Goal: Transaction & Acquisition: Purchase product/service

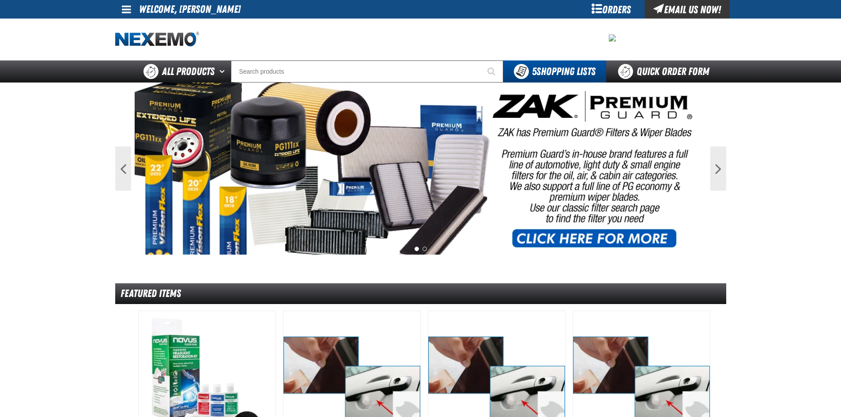
click at [598, 9] on div "Orders" at bounding box center [612, 9] width 66 height 19
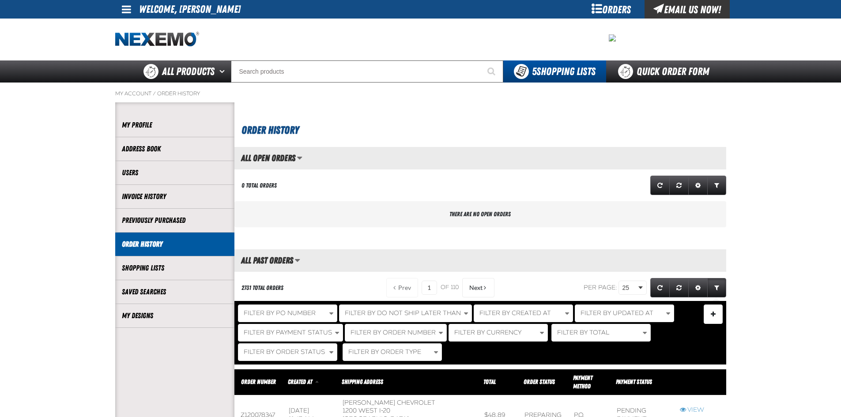
scroll to position [0, 0]
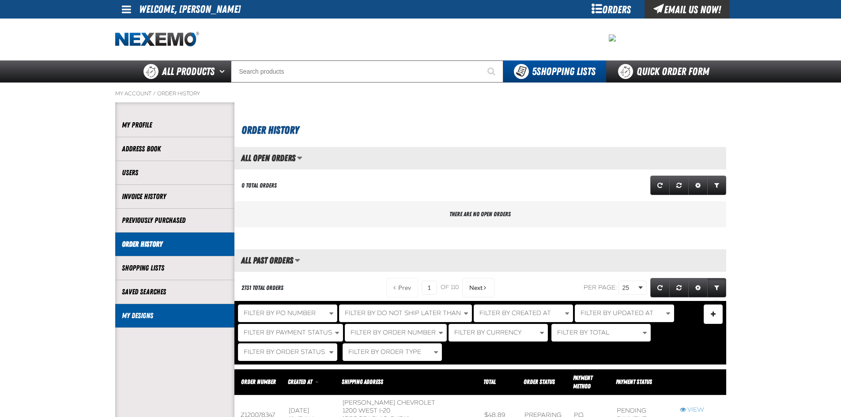
click at [144, 313] on link "My Designs" at bounding box center [175, 316] width 106 height 10
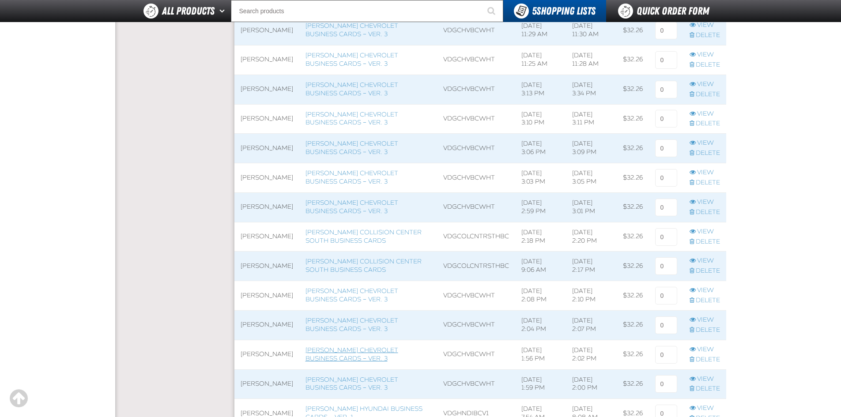
scroll to position [486, 0]
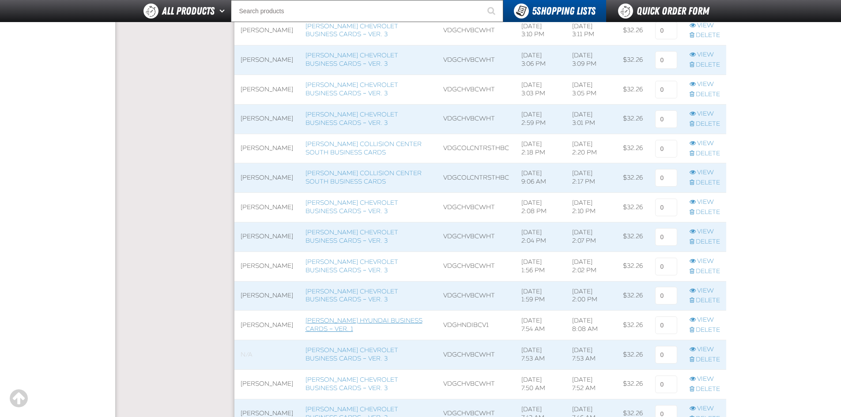
click at [358, 326] on link "[PERSON_NAME] Hyundai Business Cards – Ver. 1" at bounding box center [364, 325] width 117 height 16
click at [360, 330] on link "[PERSON_NAME] Hyundai Business Cards – Ver. 1" at bounding box center [364, 325] width 117 height 16
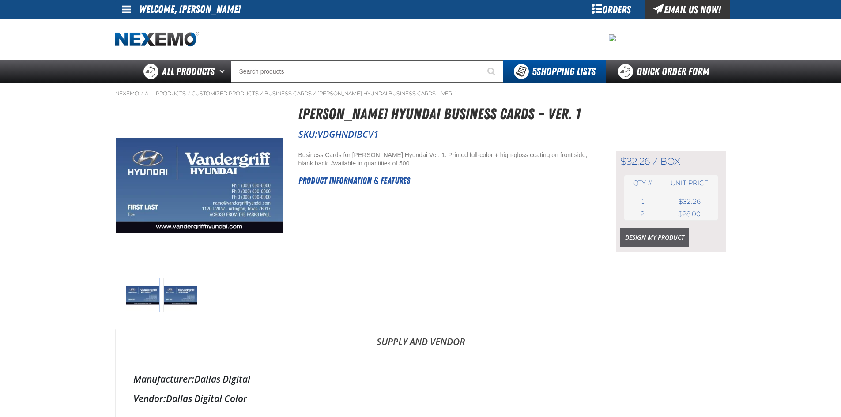
click at [650, 234] on link "Design My Product" at bounding box center [655, 237] width 69 height 19
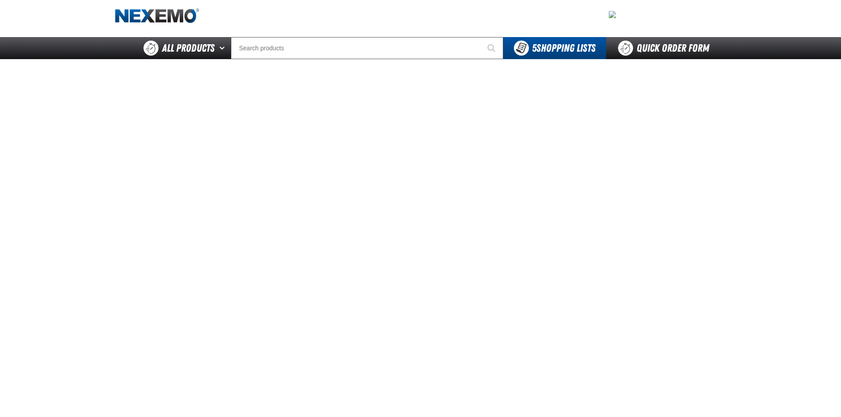
scroll to position [44, 0]
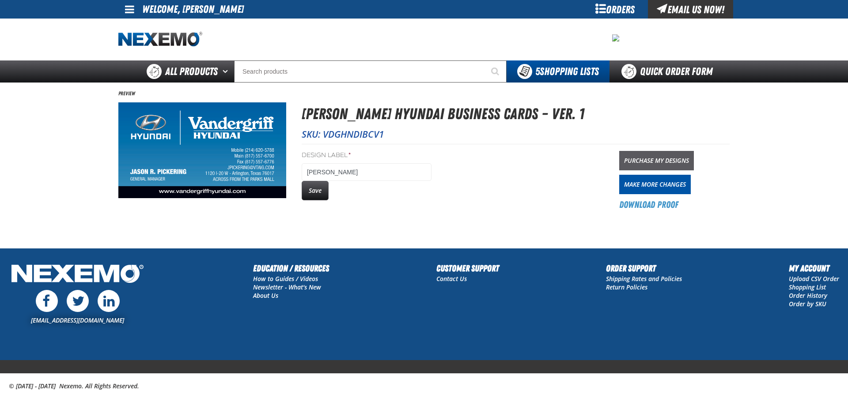
click at [681, 157] on link "Purchase My Designs" at bounding box center [656, 160] width 75 height 19
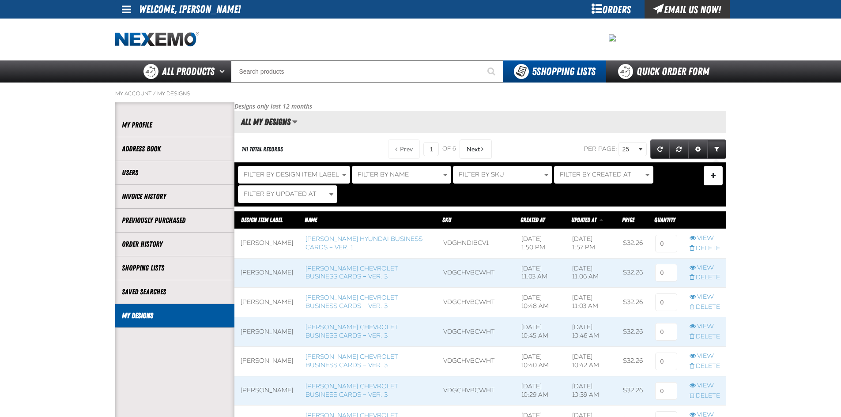
scroll to position [0, 0]
click at [665, 247] on input at bounding box center [667, 244] width 22 height 18
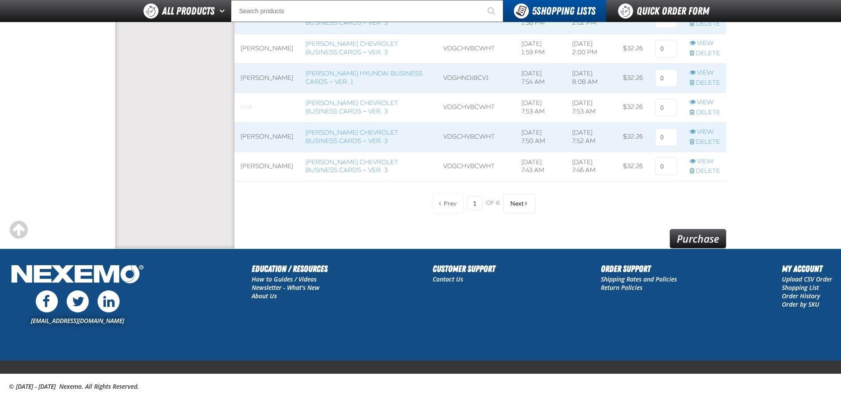
scroll to position [763, 0]
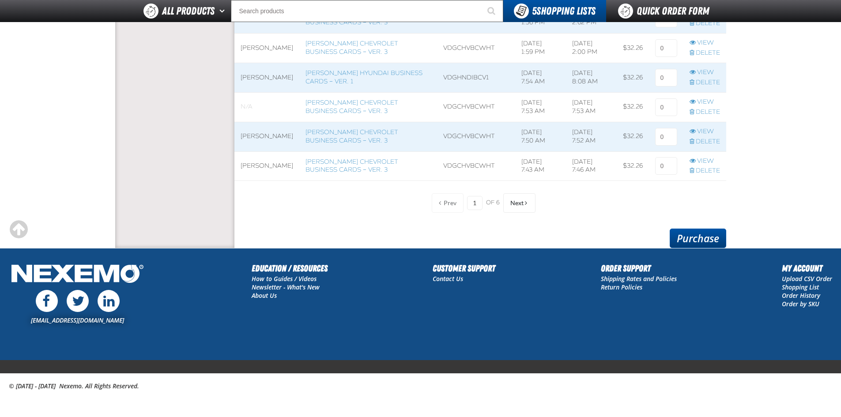
type input "2"
click at [698, 237] on link "Purchase" at bounding box center [698, 238] width 57 height 19
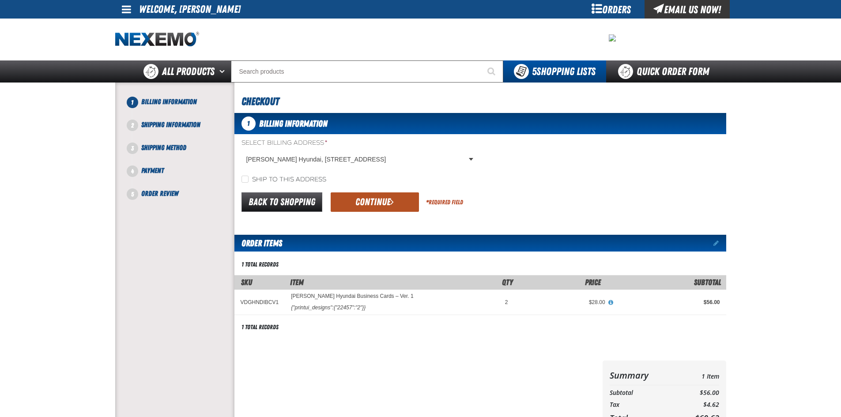
click at [375, 201] on button "Continue" at bounding box center [375, 202] width 88 height 19
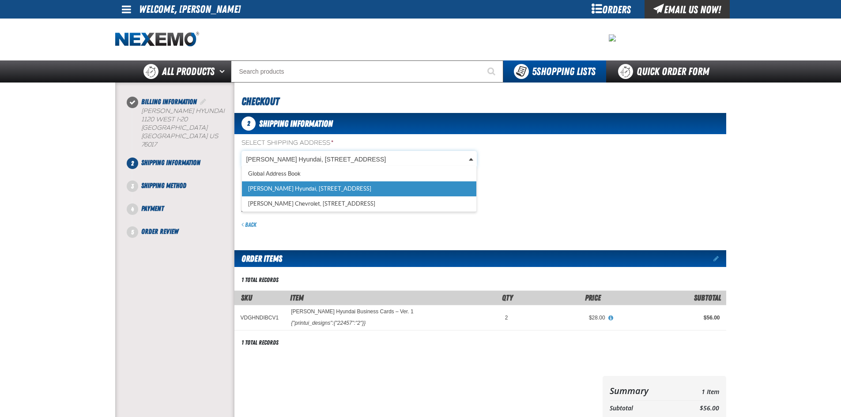
click at [373, 154] on body "Skip to Main Content Staging Site 5.1 Upgrade Site My Account My Account Suppor…" at bounding box center [420, 310] width 841 height 621
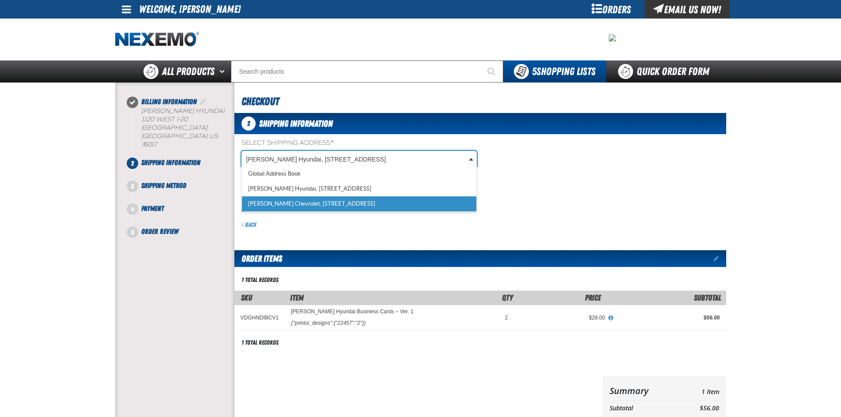
scroll to position [0, 4]
select select "a_257"
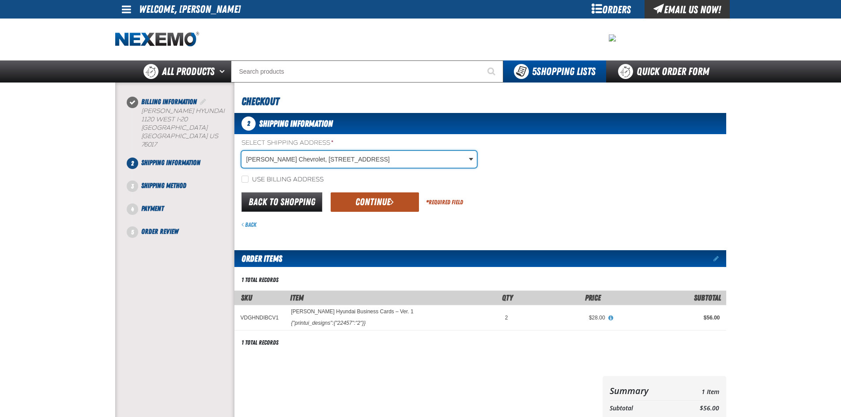
click at [351, 201] on button "Continue" at bounding box center [375, 202] width 88 height 19
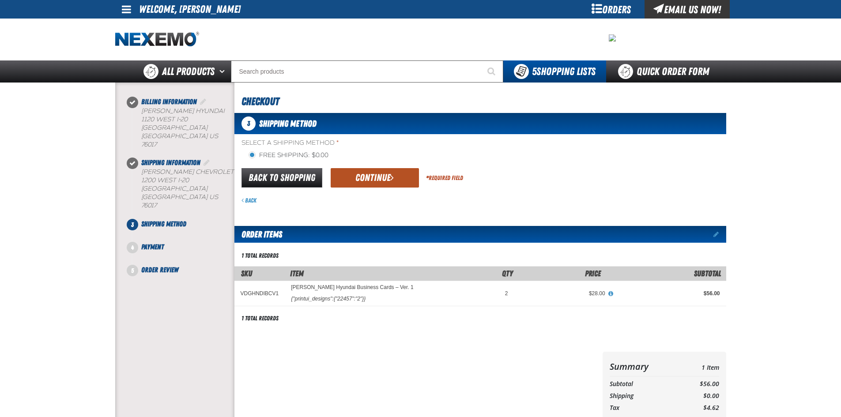
click at [386, 173] on button "Continue" at bounding box center [375, 177] width 88 height 19
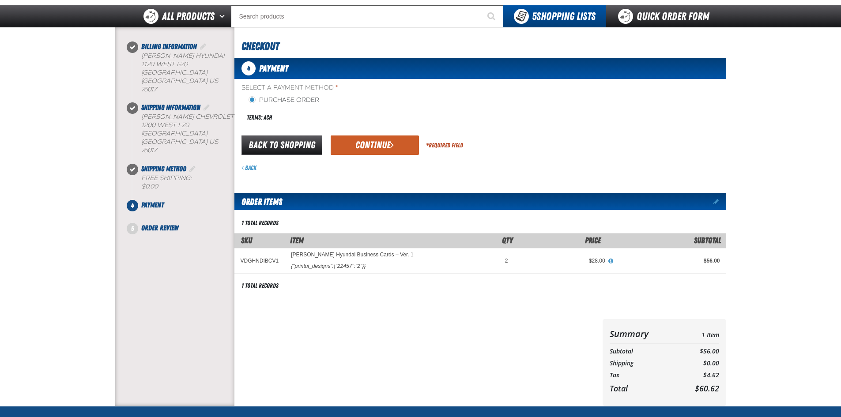
scroll to position [0, 0]
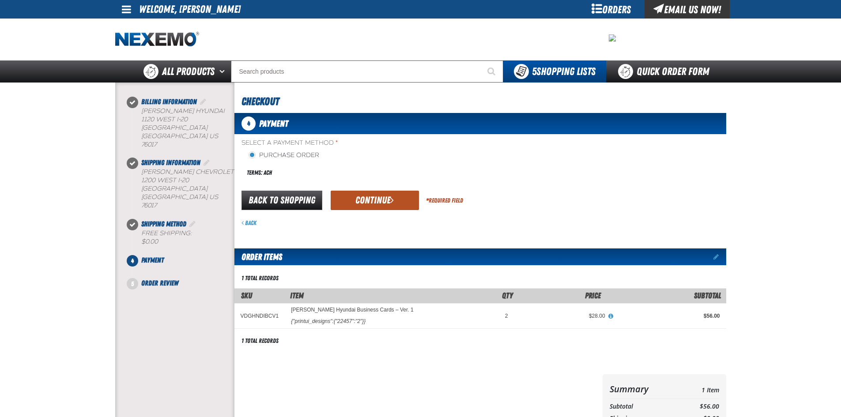
click at [388, 196] on button "Continue" at bounding box center [375, 200] width 88 height 19
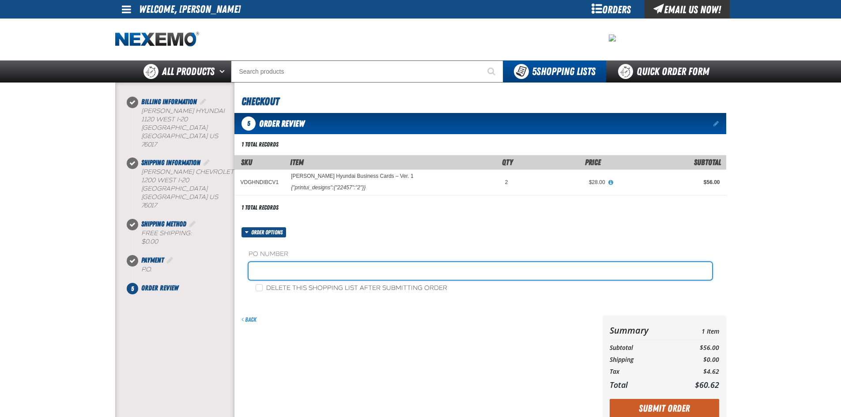
click at [285, 271] on input "text" at bounding box center [481, 271] width 464 height 18
type input "pickering"
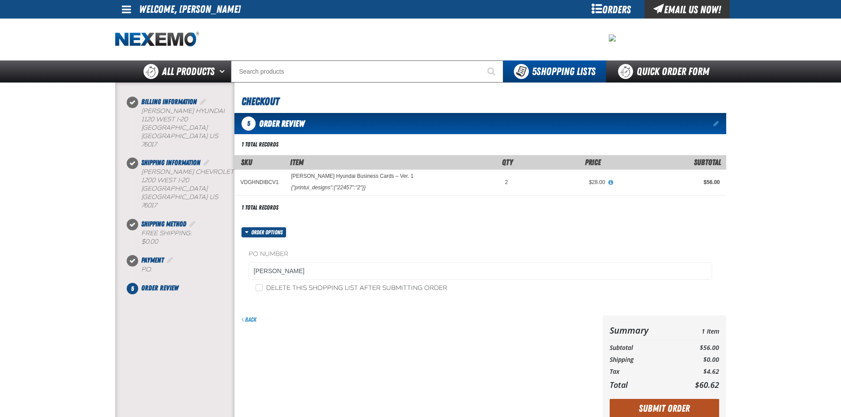
click at [684, 409] on button "Submit Order" at bounding box center [665, 408] width 110 height 19
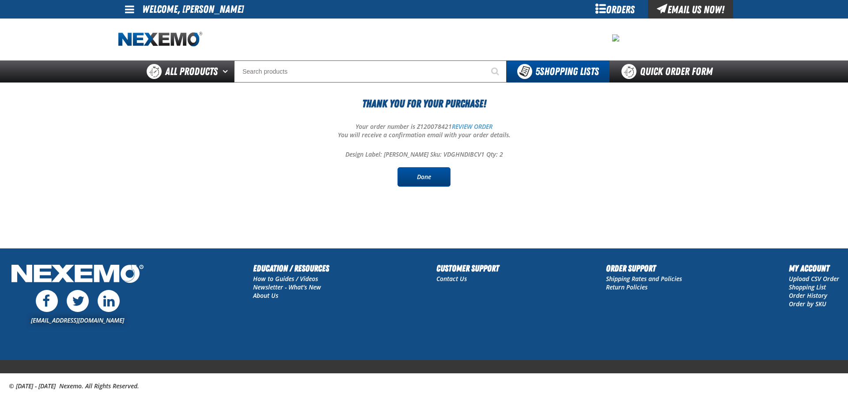
click at [440, 178] on link "Done" at bounding box center [424, 176] width 53 height 19
